Goal: Task Accomplishment & Management: Manage account settings

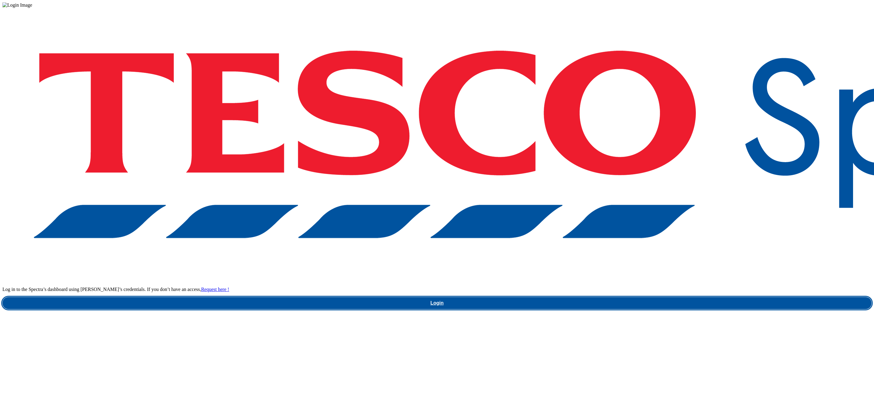
click at [663, 297] on link "Login" at bounding box center [436, 303] width 869 height 12
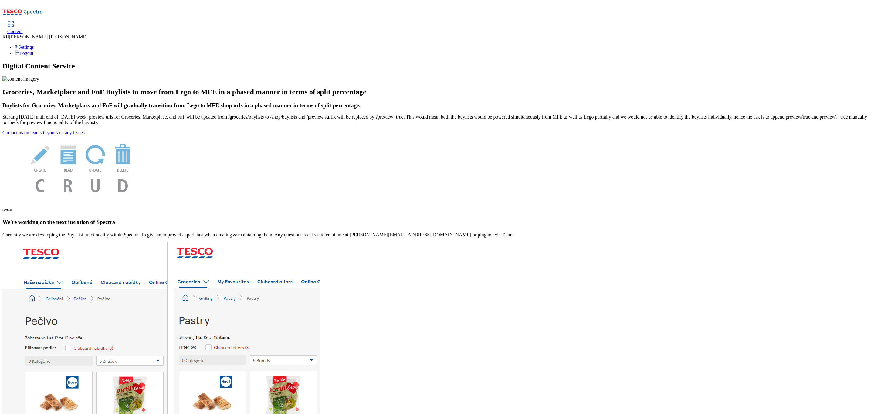
click at [23, 22] on link "Content" at bounding box center [14, 28] width 15 height 13
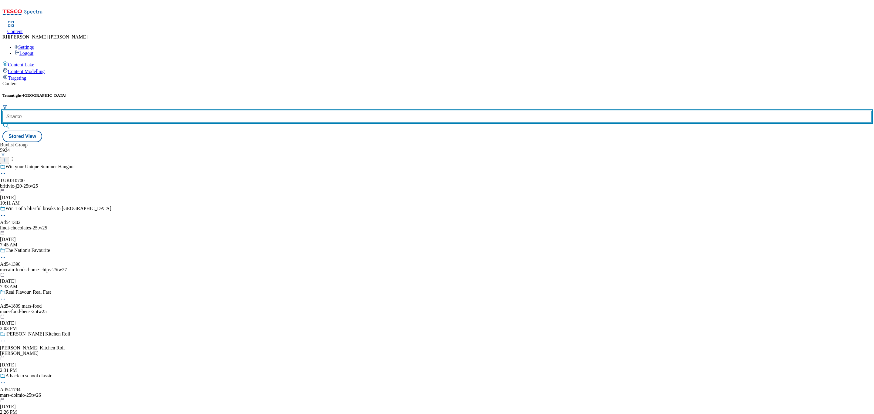
click at [130, 111] on input "text" at bounding box center [436, 117] width 869 height 12
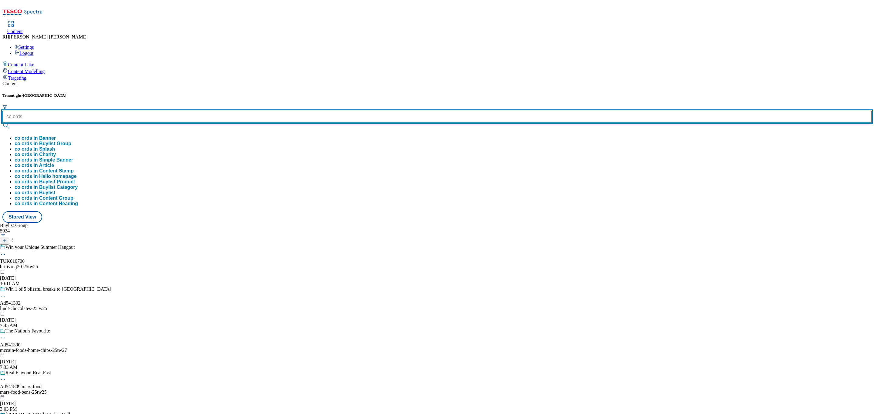
type input "co ords"
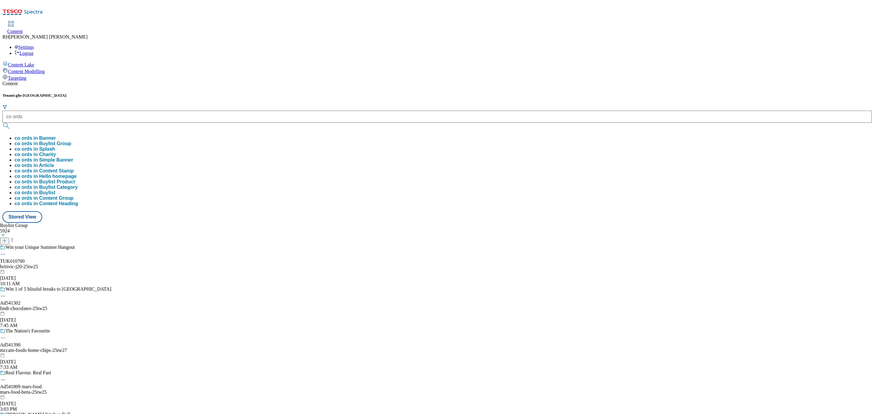
click at [71, 141] on button "co ords in Buylist Group" at bounding box center [43, 143] width 57 height 5
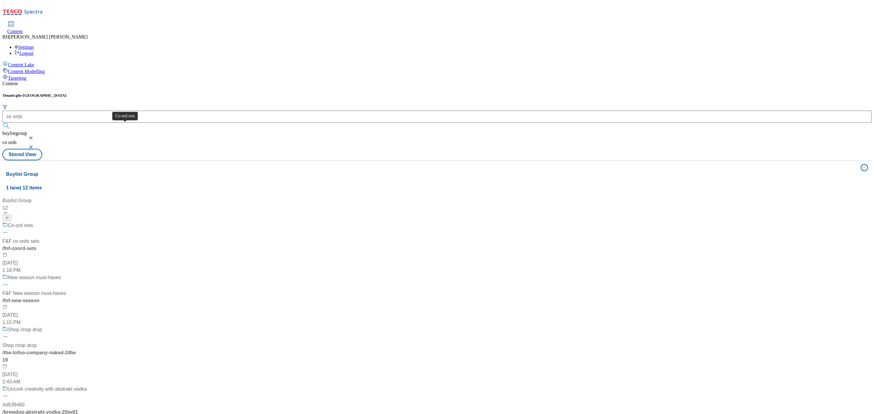
click at [33, 222] on span "Co-ord sets" at bounding box center [20, 226] width 25 height 8
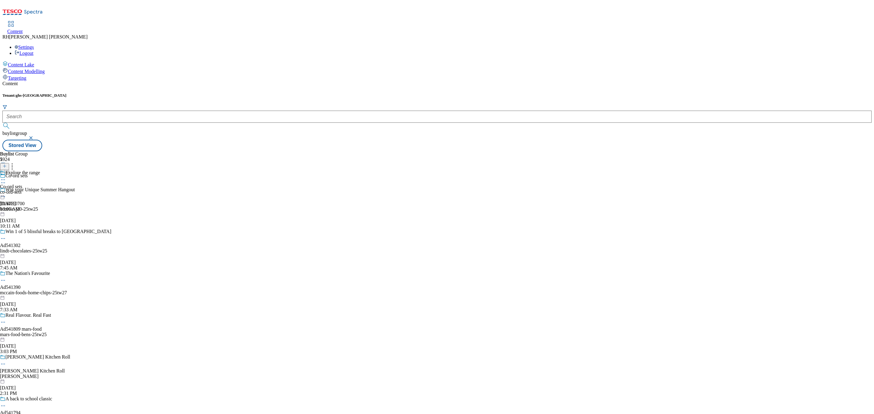
click at [40, 170] on div "Explore the range Co-ord sets co-ord-sets Jul 14, 2025 10:05 AM" at bounding box center [20, 191] width 40 height 42
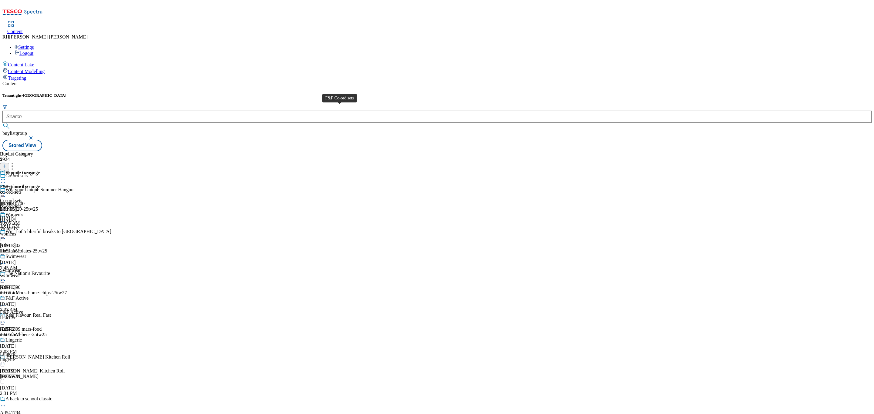
click at [33, 184] on span "F&F Co-ord sets" at bounding box center [16, 186] width 33 height 5
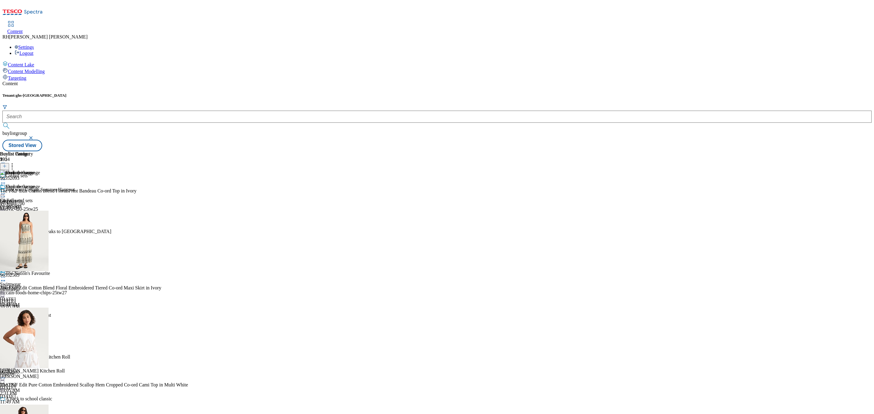
click at [35, 245] on div "womens" at bounding box center [17, 247] width 35 height 5
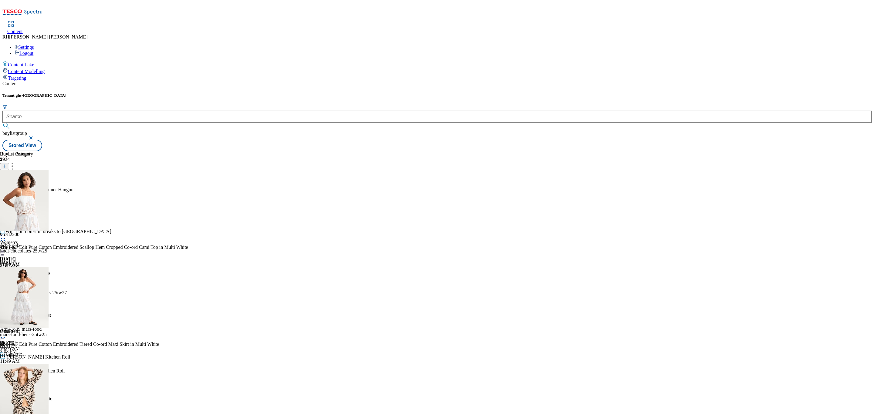
click at [35, 204] on div "co-ord-sets" at bounding box center [17, 206] width 35 height 5
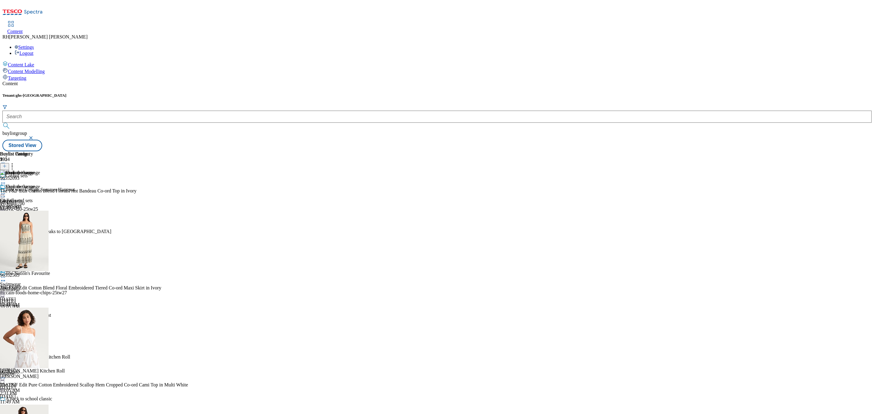
click at [35, 226] on div "Women's Women's womens Jul 14, 2025 11:51 AM" at bounding box center [17, 247] width 35 height 42
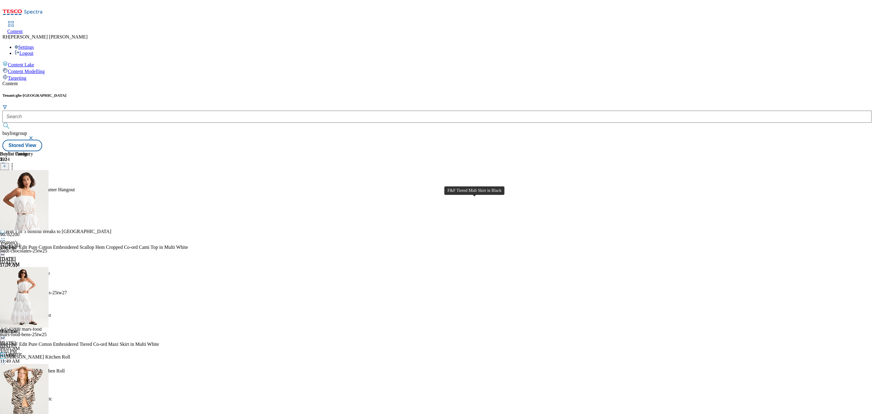
scroll to position [1775, 0]
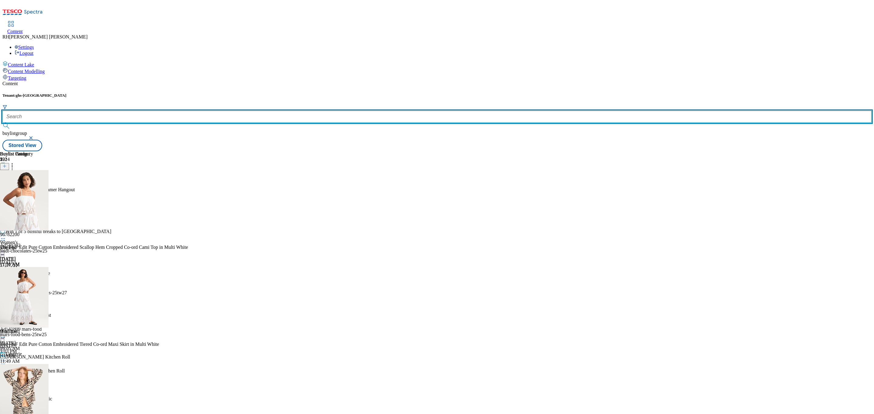
click at [127, 111] on input "text" at bounding box center [436, 117] width 869 height 12
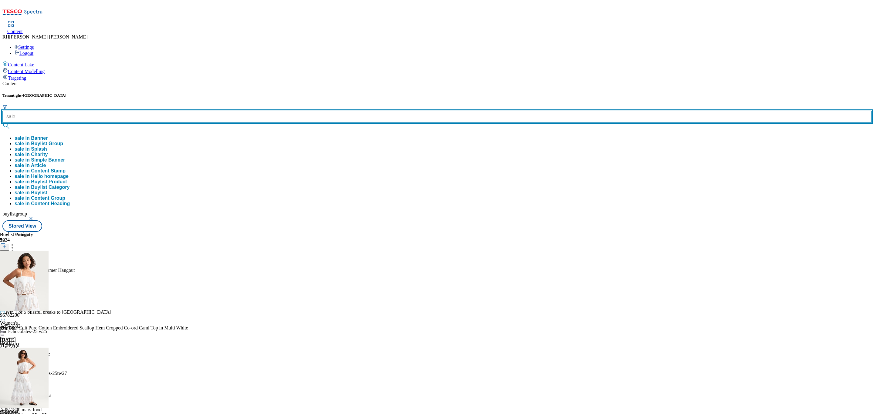
type input "sale"
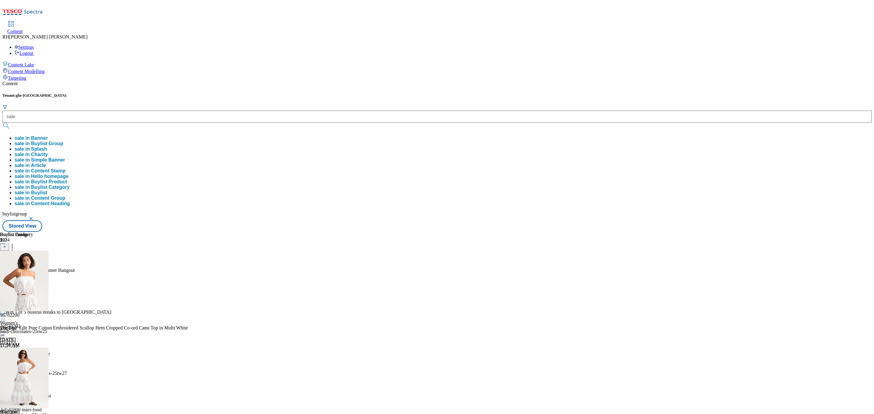
click at [63, 141] on button "sale in Buylist Group" at bounding box center [39, 143] width 49 height 5
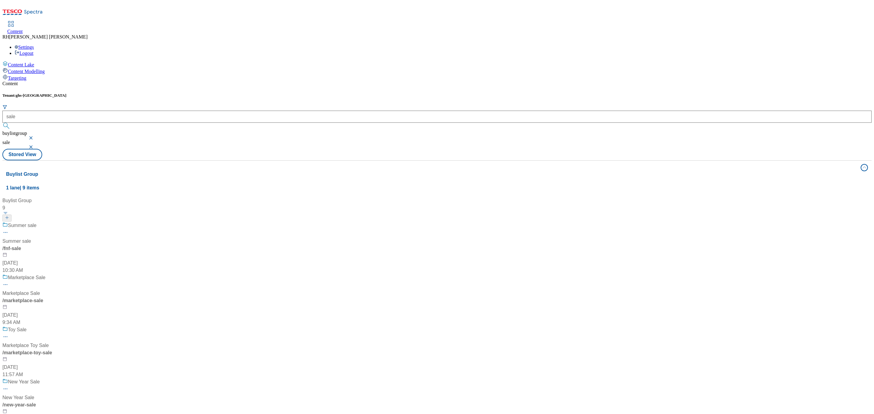
click at [78, 222] on div "Summer sale Summer sale / fnf-sale Jul 22, 2025 10:30 AM" at bounding box center [40, 248] width 76 height 52
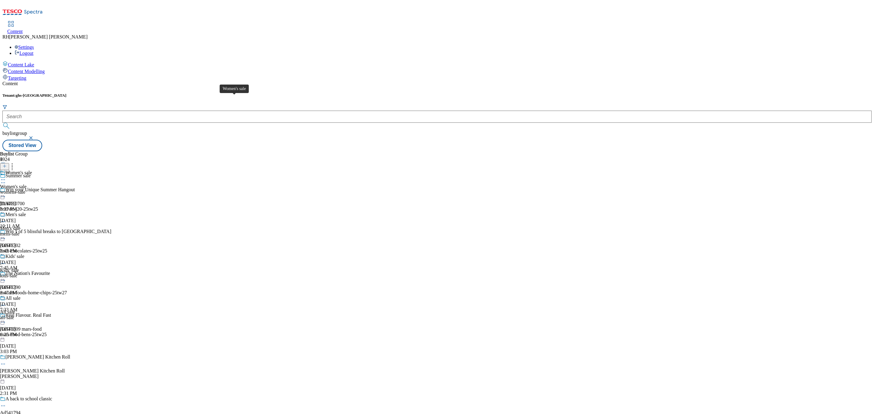
click at [32, 170] on span "Women's sale" at bounding box center [18, 173] width 26 height 7
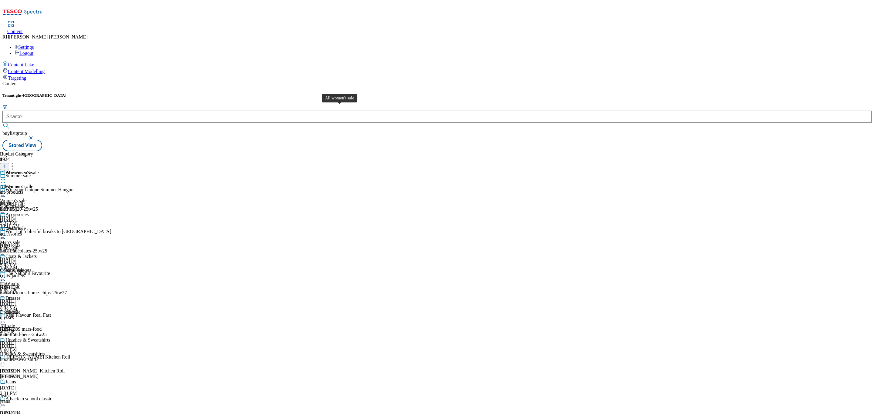
click at [39, 170] on span "All women's sale" at bounding box center [21, 173] width 33 height 7
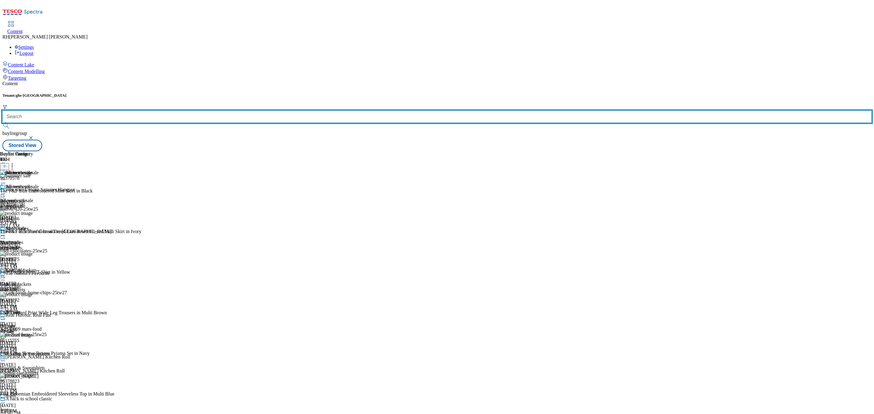
click at [135, 111] on input "text" at bounding box center [436, 117] width 869 height 12
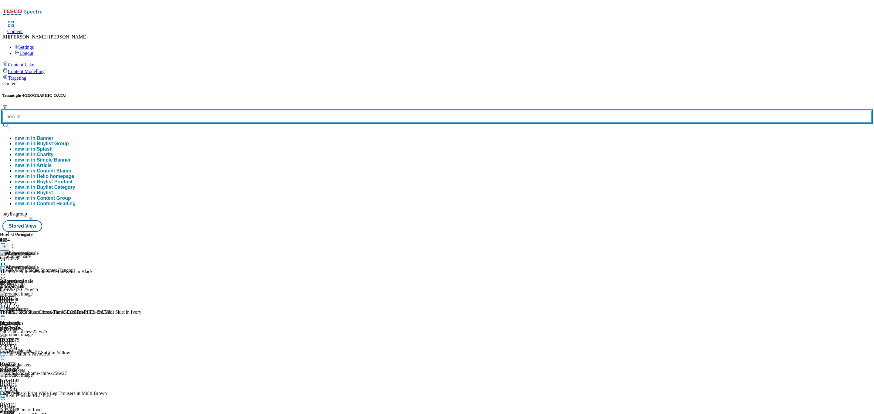
type input "new in"
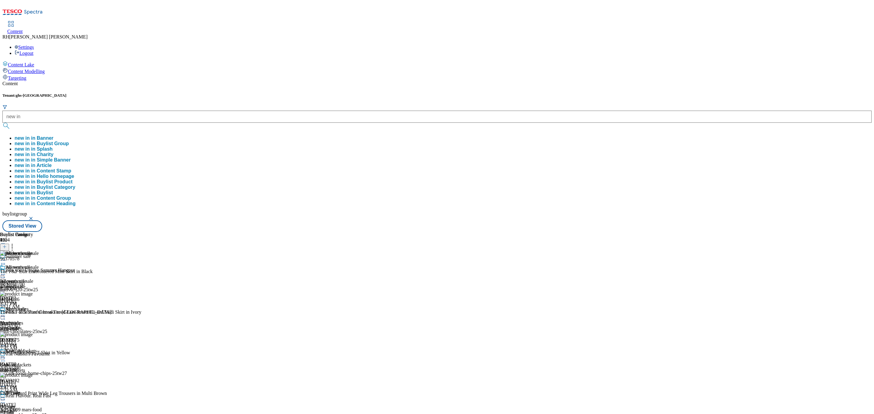
click at [69, 141] on button "new in in Buylist Group" at bounding box center [42, 143] width 54 height 5
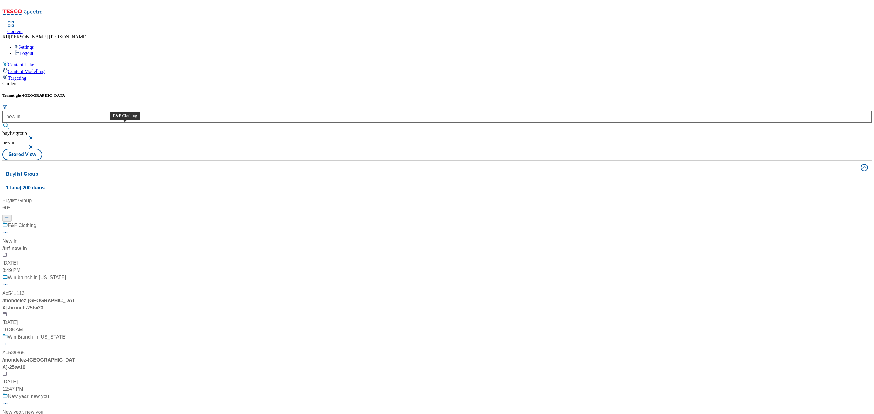
click at [36, 222] on div "F&F Clothing" at bounding box center [22, 225] width 28 height 7
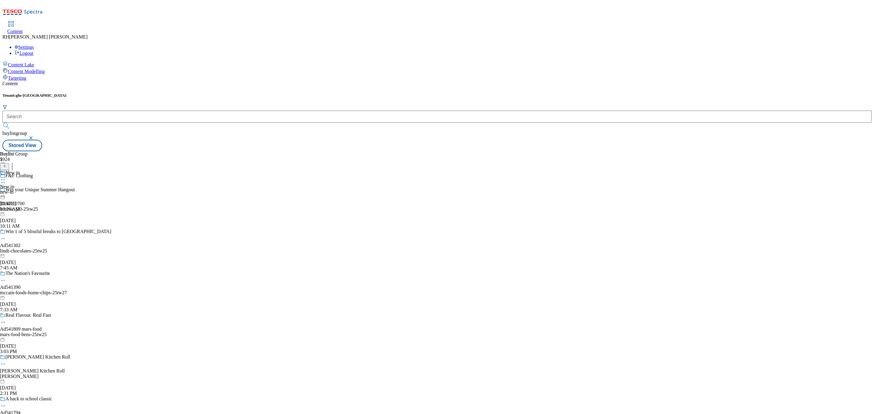
click at [20, 190] on div "new-in" at bounding box center [10, 192] width 20 height 5
click at [37, 170] on div "Women Women women Aug 4, 2025 11:36 AM" at bounding box center [18, 191] width 37 height 42
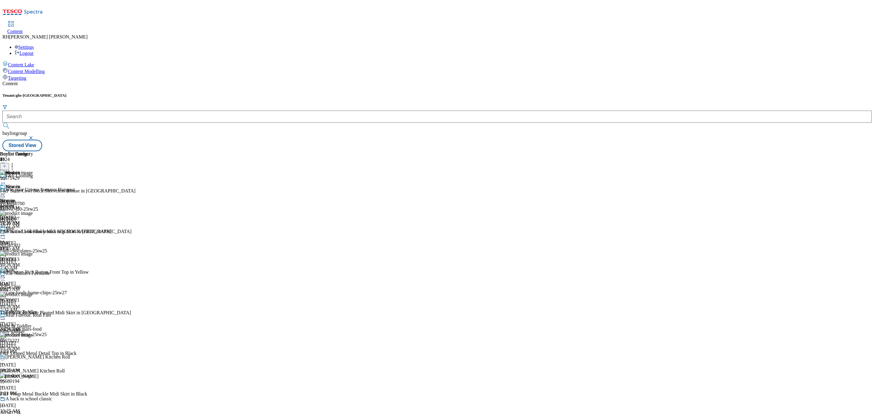
click at [7, 164] on icon at bounding box center [4, 166] width 4 height 4
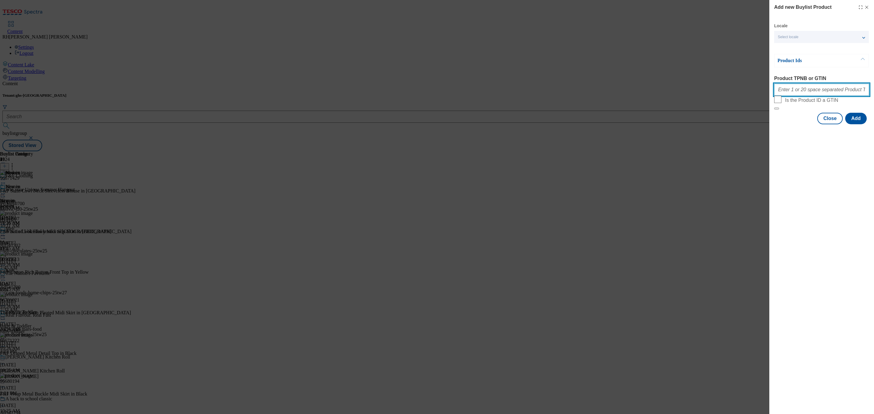
click at [795, 92] on input "Product TPNB or GTIN" at bounding box center [821, 90] width 95 height 12
paste input "96459371"
type input "96459371"
click at [863, 124] on button "Add" at bounding box center [856, 119] width 22 height 12
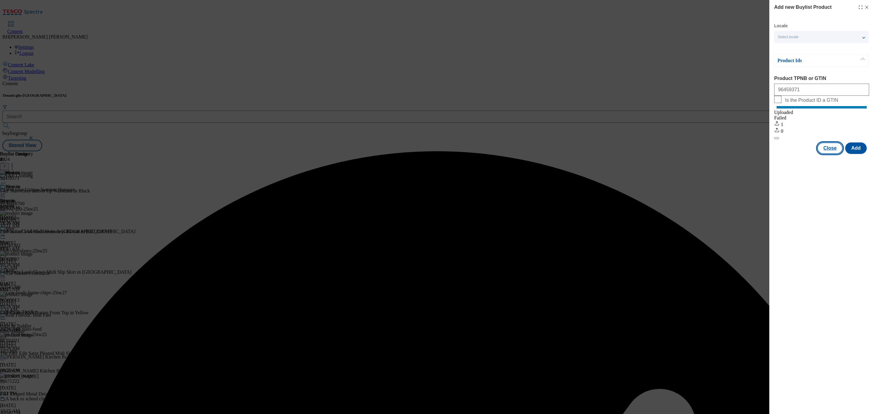
click at [830, 154] on button "Close" at bounding box center [829, 149] width 25 height 12
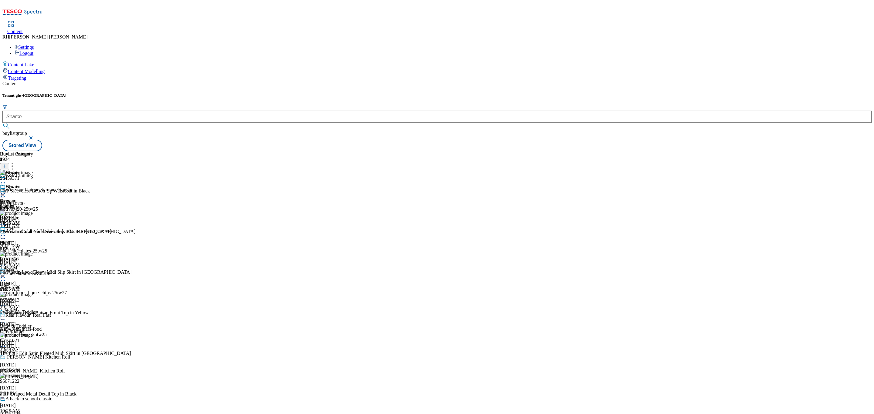
click at [7, 164] on icon at bounding box center [4, 166] width 4 height 4
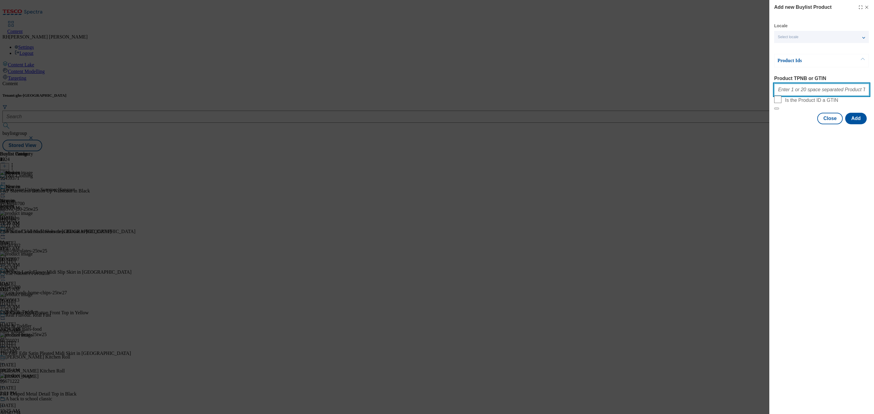
click at [802, 94] on input "Product TPNB or GTIN" at bounding box center [821, 90] width 95 height 12
paste input "96423200"
type input "96423200"
click at [851, 124] on button "Add" at bounding box center [856, 119] width 22 height 12
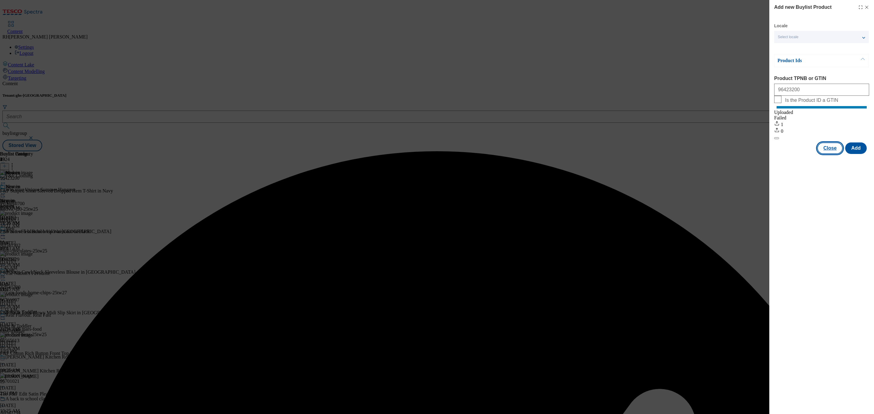
click at [837, 154] on button "Close" at bounding box center [829, 149] width 25 height 12
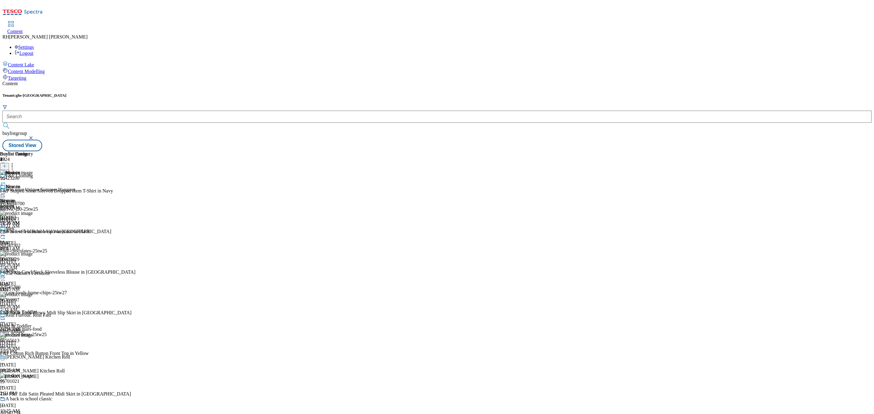
scroll to position [237, 0]
click at [15, 162] on icon at bounding box center [12, 165] width 6 height 6
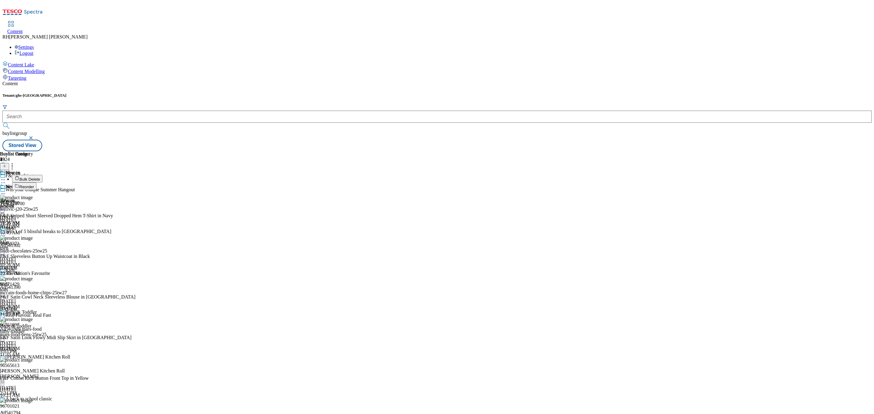
click at [34, 185] on span "Reorder" at bounding box center [26, 187] width 15 height 5
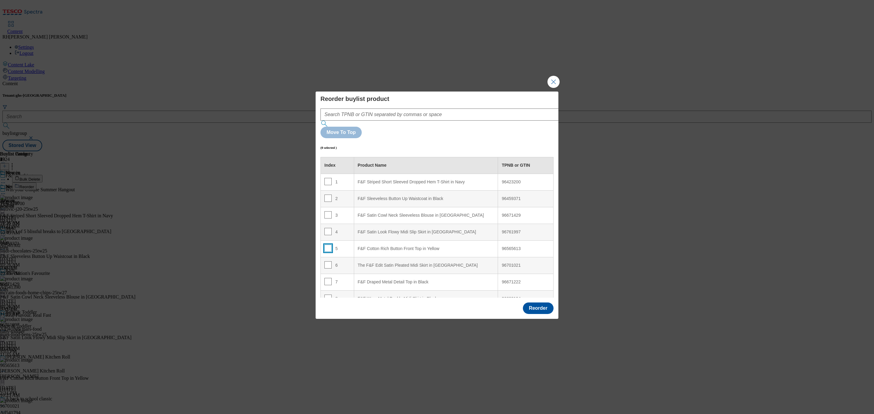
click at [327, 245] on input "Modal" at bounding box center [327, 248] width 7 height 7
checkbox input "true"
click at [451, 213] on div "F&F Satin Cowl Neck Sleeveless Blouse in Burgundy" at bounding box center [426, 215] width 137 height 5
click at [325, 211] on input "Modal" at bounding box center [327, 214] width 7 height 7
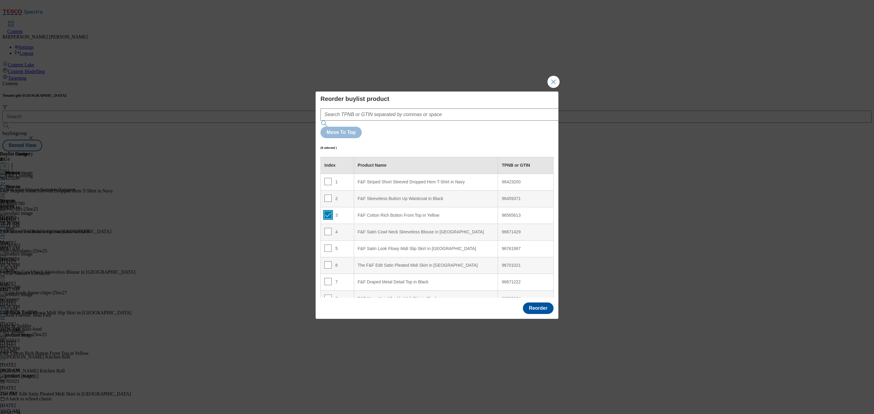
checkbox input "true"
click at [414, 196] on div "F&F Sleeveless Button Up Waistcoat in Black" at bounding box center [426, 198] width 137 height 5
click at [324, 195] on input "Modal" at bounding box center [327, 198] width 7 height 7
checkbox input "false"
click at [329, 262] on input "Modal" at bounding box center [327, 265] width 7 height 7
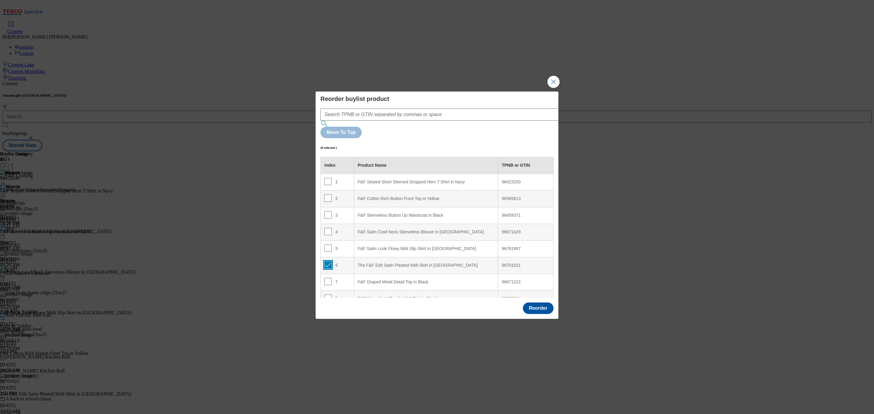
checkbox input "true"
click at [412, 213] on div "F&F Sleeveless Button Up Waistcoat in Black" at bounding box center [426, 215] width 137 height 5
click at [327, 211] on input "Modal" at bounding box center [327, 214] width 7 height 7
checkbox input "false"
click at [328, 228] on input "Modal" at bounding box center [327, 231] width 7 height 7
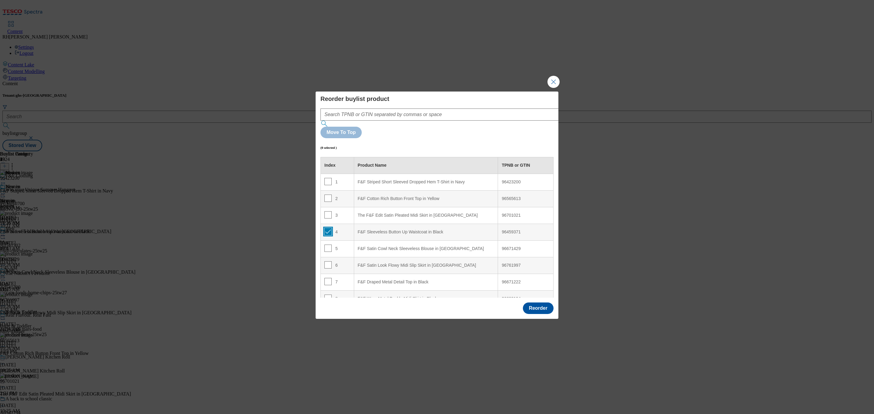
checkbox input "true"
click at [445, 213] on div "The F&F Edit Satin Pleated Midi Skirt in Camel" at bounding box center [426, 215] width 137 height 5
click at [328, 211] on input "Modal" at bounding box center [327, 214] width 7 height 7
checkbox input "false"
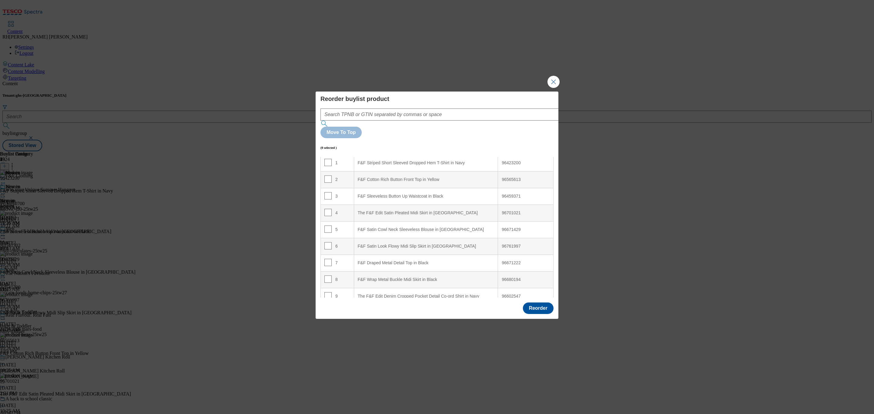
scroll to position [36, 0]
click at [327, 275] on input "Modal" at bounding box center [327, 278] width 7 height 7
checkbox input "true"
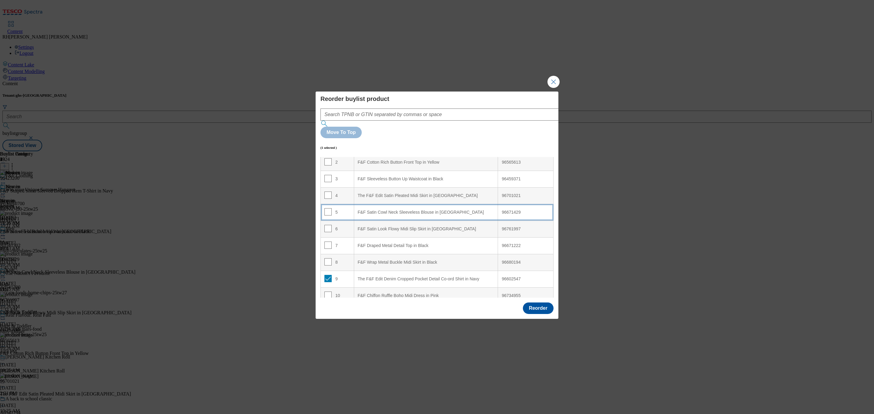
click at [456, 210] on div "F&F Satin Cowl Neck Sleeveless Blouse in Burgundy" at bounding box center [426, 212] width 137 height 5
click at [327, 208] on input "Modal" at bounding box center [327, 211] width 7 height 7
checkbox input "false"
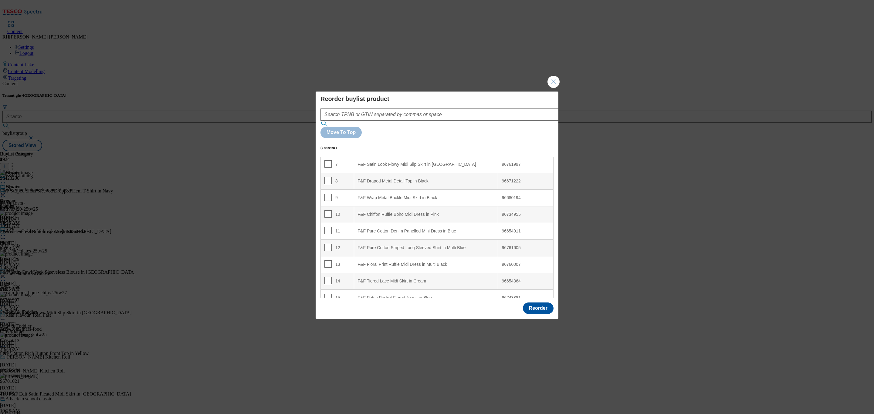
scroll to position [127, 0]
click at [329, 218] on input "Modal" at bounding box center [327, 221] width 7 height 7
checkbox input "true"
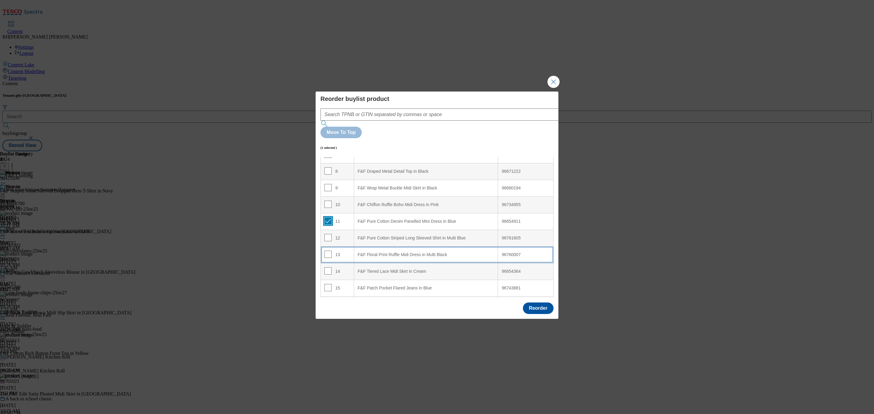
scroll to position [0, 0]
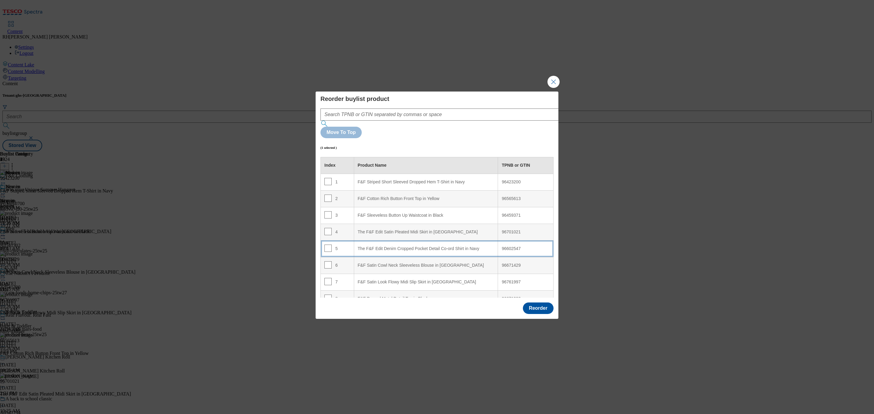
click at [462, 246] on div "The F&F Edit Denim Cropped Pocket Detail Co-ord Shirt in Navy" at bounding box center [426, 248] width 137 height 5
click at [325, 245] on input "Modal" at bounding box center [327, 248] width 7 height 7
click at [326, 245] on span "Modal" at bounding box center [327, 248] width 7 height 7
click at [329, 245] on input "Modal" at bounding box center [327, 248] width 7 height 7
checkbox input "true"
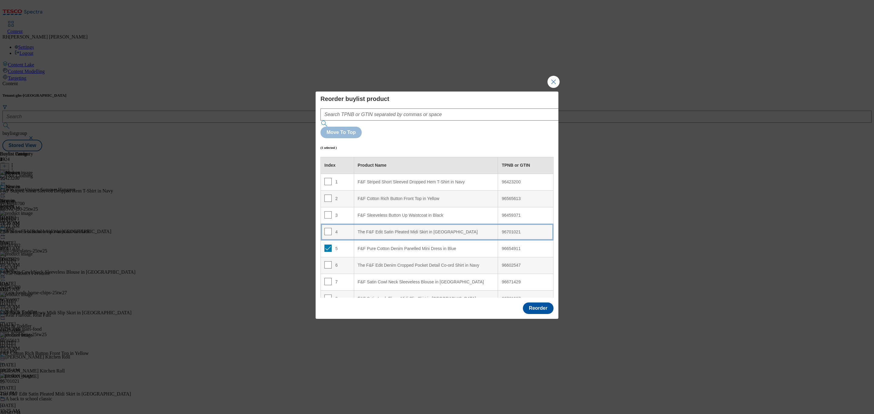
click at [401, 224] on Camel "The F&F Edit Satin Pleated Midi Skirt in Camel" at bounding box center [426, 232] width 144 height 17
click at [328, 228] on input "Modal" at bounding box center [327, 231] width 7 height 7
checkbox input "false"
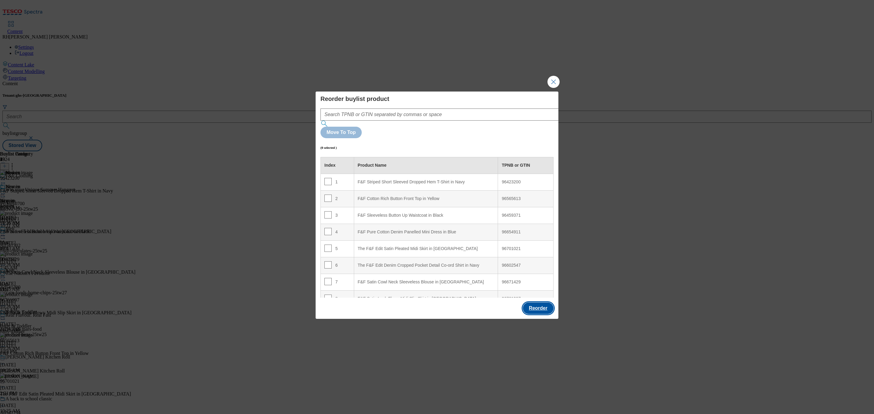
click at [540, 303] on button "Reorder" at bounding box center [538, 309] width 31 height 12
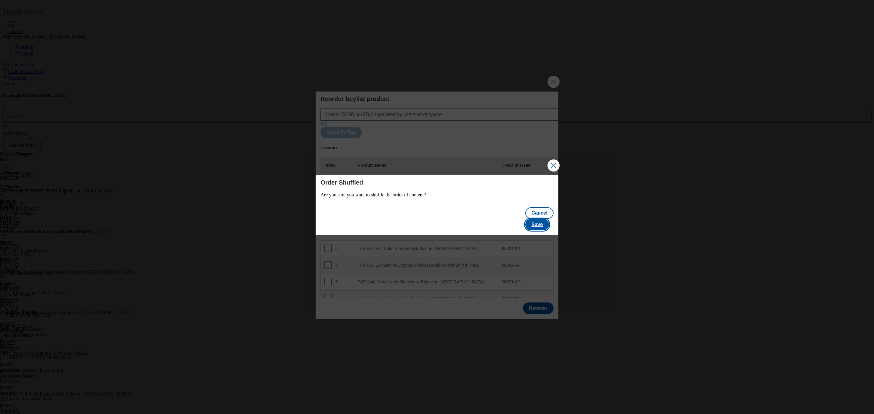
click at [541, 220] on button "Save" at bounding box center [536, 225] width 23 height 12
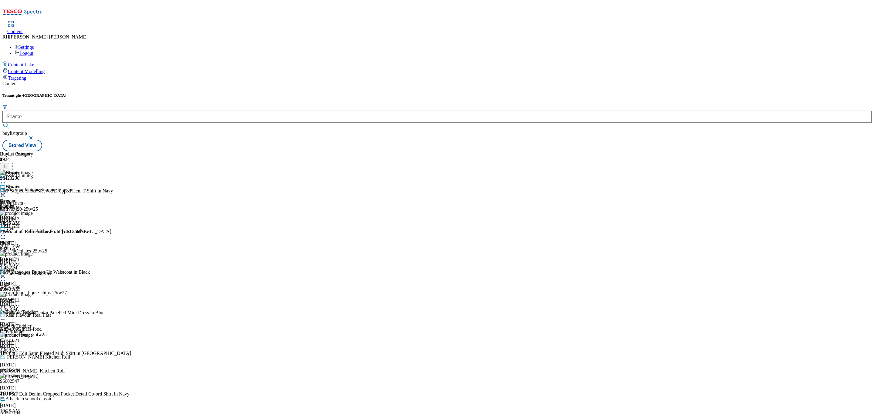
click at [15, 162] on icon at bounding box center [12, 165] width 6 height 6
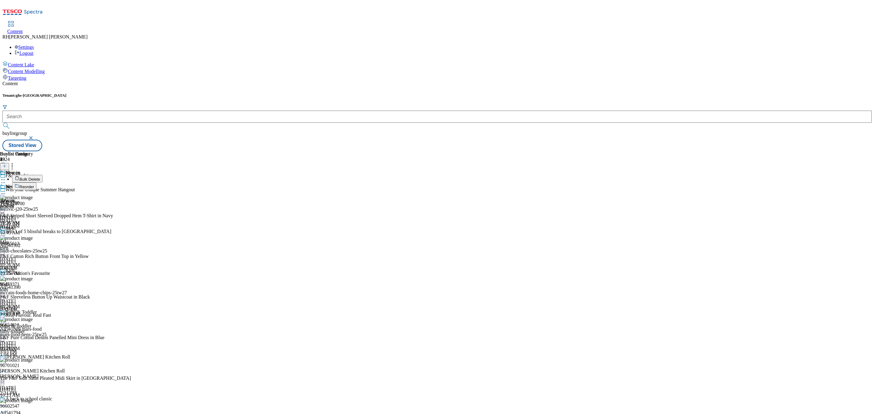
click at [34, 185] on span "Reorder" at bounding box center [26, 187] width 15 height 5
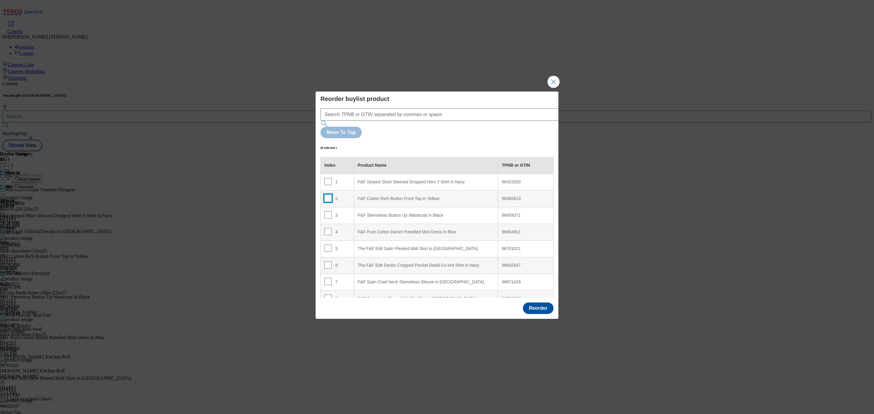
click at [326, 195] on input "Modal" at bounding box center [327, 198] width 7 height 7
checkbox input "true"
click at [458, 180] on div "F&F Striped Short Sleeved Dropped Hem T-Shirt in Navy" at bounding box center [426, 182] width 137 height 5
click at [327, 178] on input "Modal" at bounding box center [327, 181] width 7 height 7
checkbox input "false"
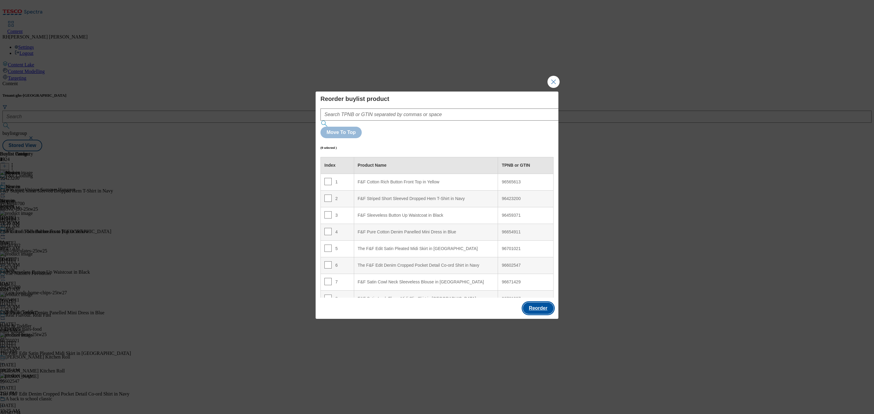
click at [530, 303] on button "Reorder" at bounding box center [538, 309] width 31 height 12
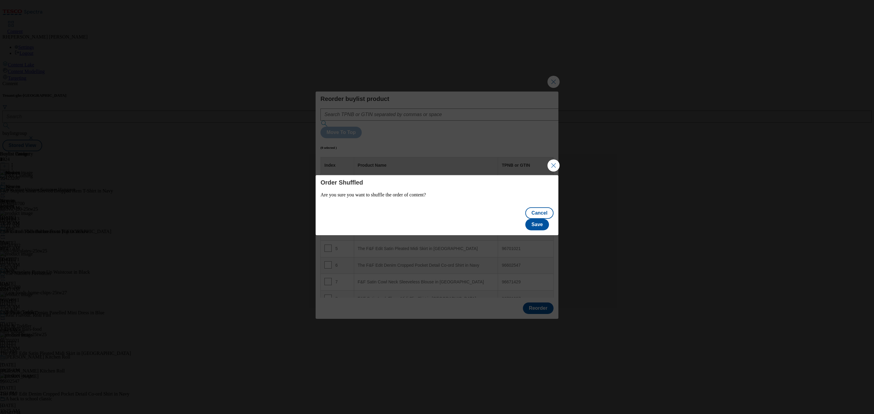
click at [548, 211] on div "Cancel Save" at bounding box center [437, 220] width 243 height 32
click at [548, 219] on button "Save" at bounding box center [536, 225] width 23 height 12
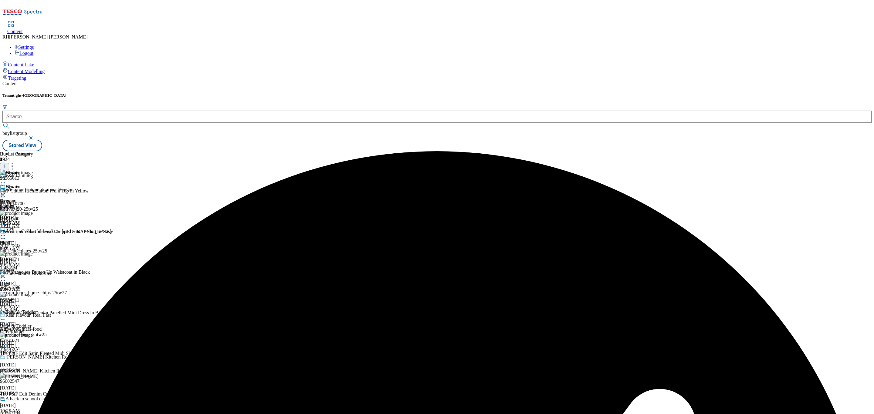
click at [6, 191] on icon at bounding box center [3, 194] width 6 height 6
click at [26, 204] on span "Edit" at bounding box center [22, 206] width 7 height 5
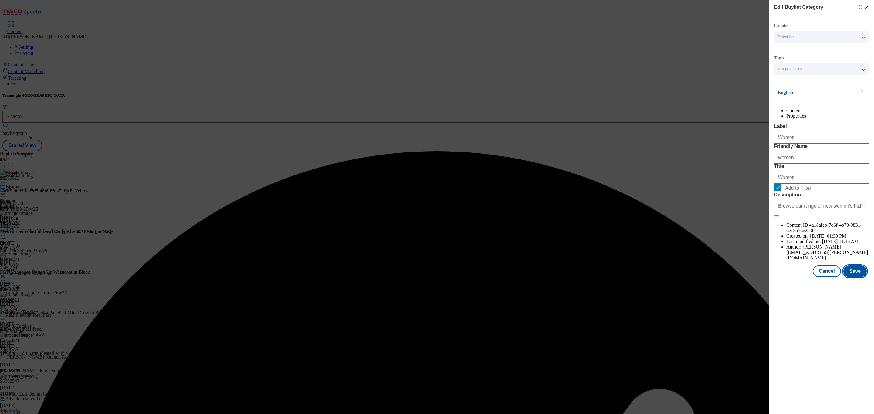
click at [859, 277] on button "Save" at bounding box center [854, 272] width 23 height 12
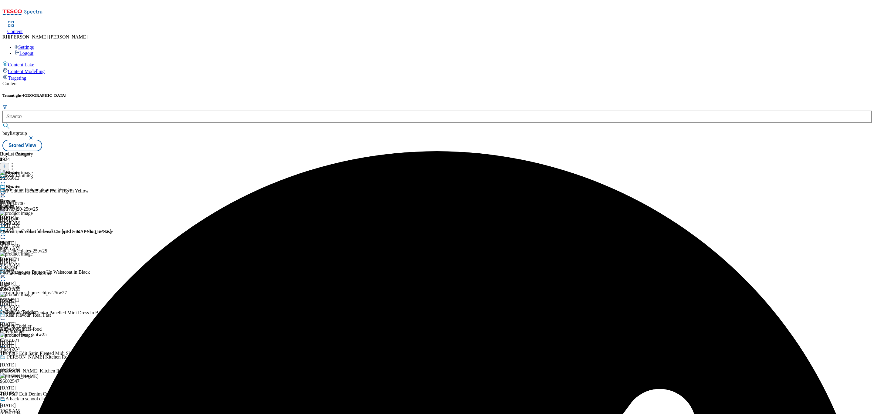
click at [37, 184] on div "Women" at bounding box center [18, 191] width 37 height 14
click at [6, 191] on icon at bounding box center [3, 194] width 6 height 6
click at [33, 232] on span "Preview" at bounding box center [26, 234] width 14 height 5
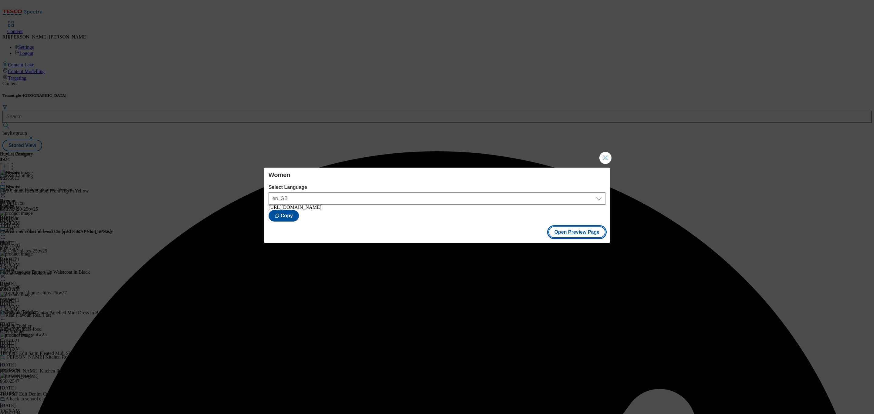
click at [591, 236] on button "Open Preview Page" at bounding box center [576, 233] width 57 height 12
click at [606, 157] on button "Close Modal" at bounding box center [605, 158] width 12 height 12
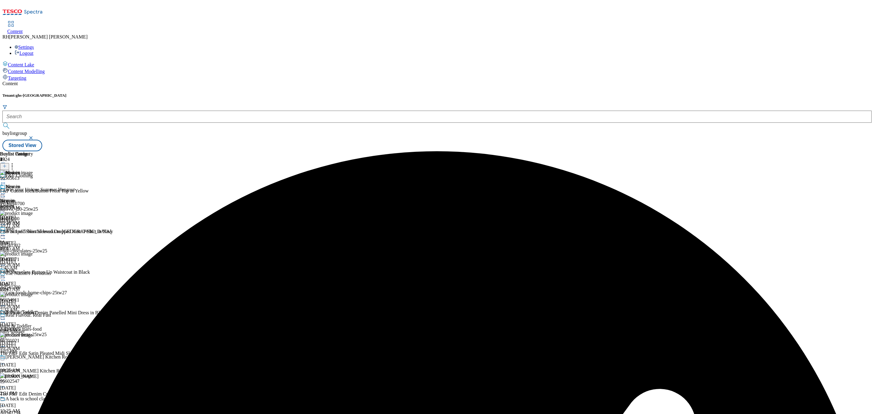
click at [6, 191] on icon at bounding box center [3, 194] width 6 height 6
click at [32, 253] on span "Publish" at bounding box center [25, 255] width 13 height 5
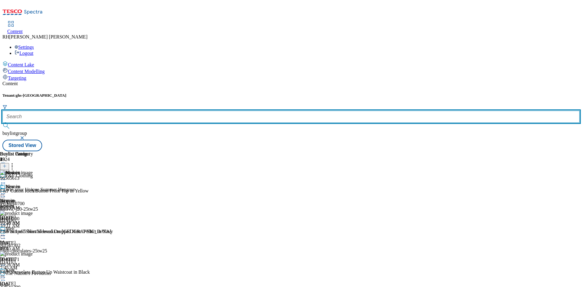
click at [131, 111] on input "text" at bounding box center [291, 117] width 578 height 12
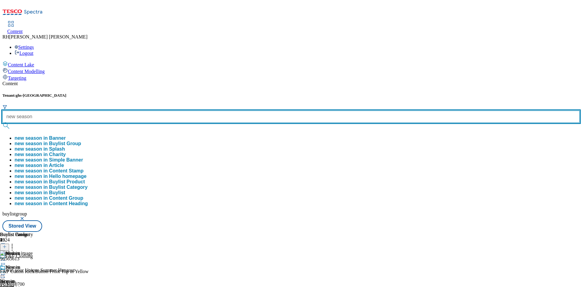
type input "new season"
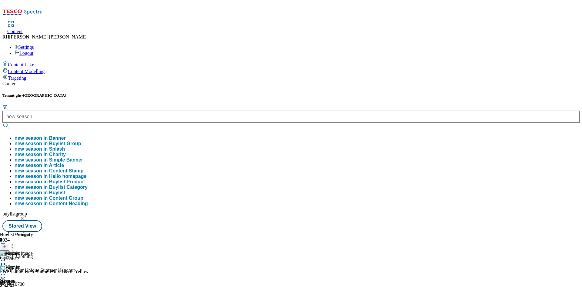
click at [81, 141] on button "new season in Buylist Group" at bounding box center [48, 143] width 67 height 5
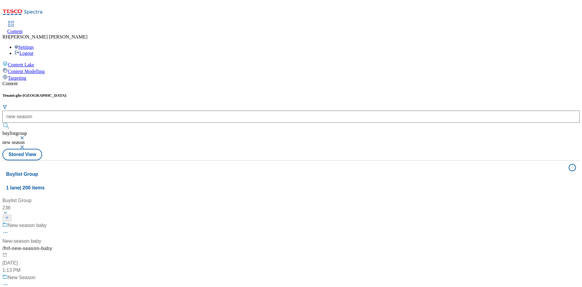
scroll to position [91, 0]
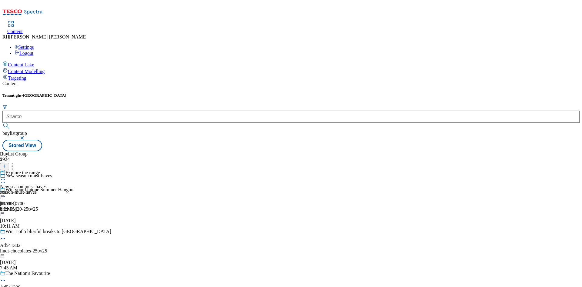
click at [47, 190] on div "season-must-haves" at bounding box center [23, 192] width 47 height 5
click at [33, 170] on div "all-products all-products all-products Jul 15, 2025 11:30 AM" at bounding box center [16, 191] width 33 height 42
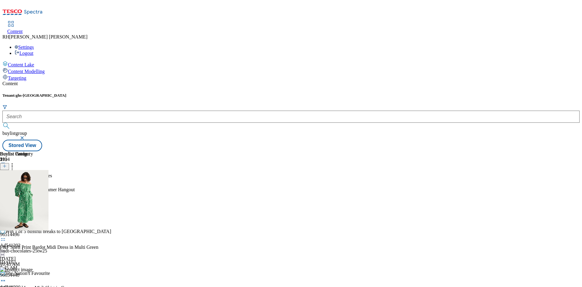
click at [6, 191] on icon at bounding box center [3, 194] width 6 height 6
click at [38, 260] on span "Un-publish" at bounding box center [28, 262] width 19 height 5
click at [33, 191] on div at bounding box center [16, 194] width 33 height 7
click at [38, 260] on span "Un-publish" at bounding box center [28, 262] width 19 height 5
